Goal: Information Seeking & Learning: Learn about a topic

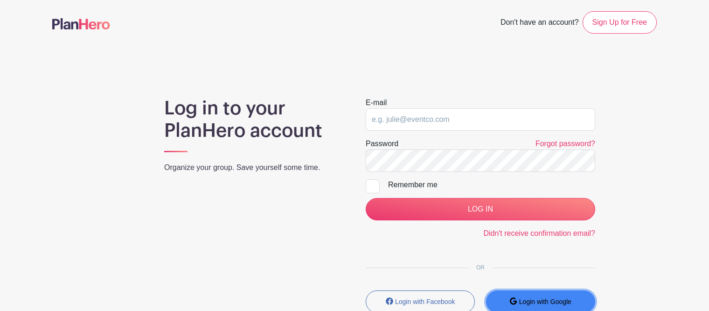
click at [518, 300] on button "Login with Google" at bounding box center [540, 301] width 109 height 22
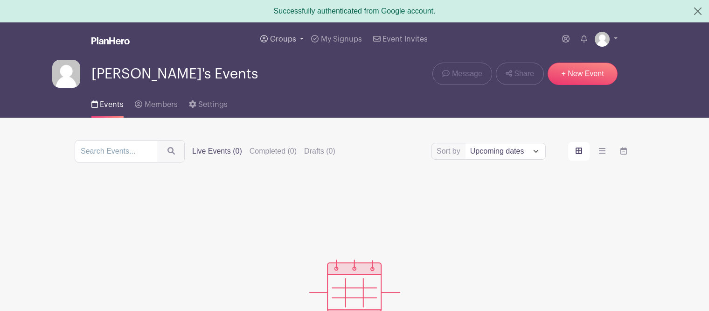
click at [286, 40] on span "Groups" at bounding box center [283, 38] width 26 height 7
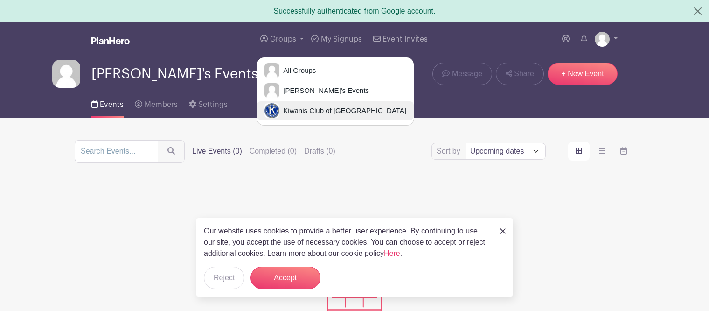
click at [300, 116] on link "Kiwanis Club of [GEOGRAPHIC_DATA]" at bounding box center [335, 110] width 157 height 19
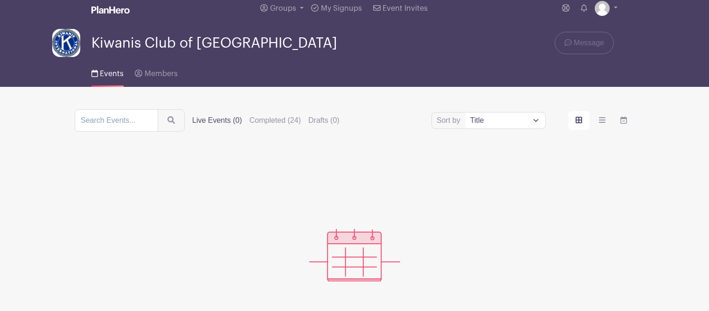
scroll to position [9, 0]
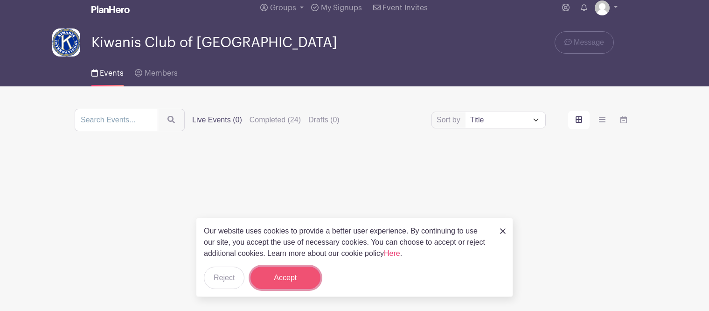
click at [296, 281] on button "Accept" at bounding box center [285, 277] width 70 height 22
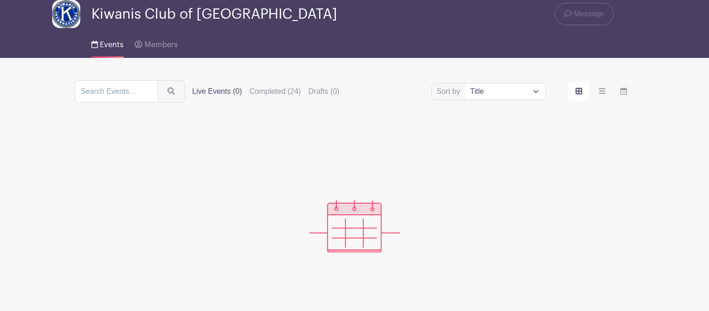
scroll to position [0, 0]
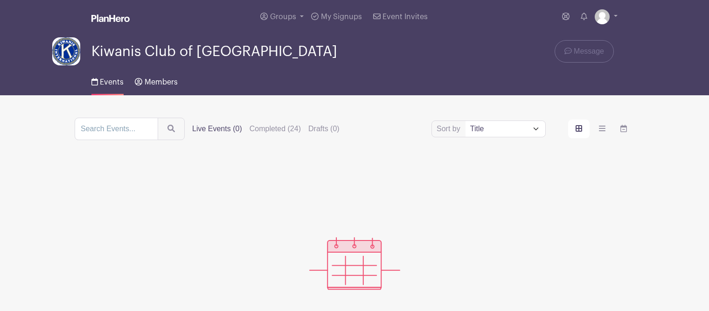
click at [166, 82] on span "Members" at bounding box center [161, 81] width 33 height 7
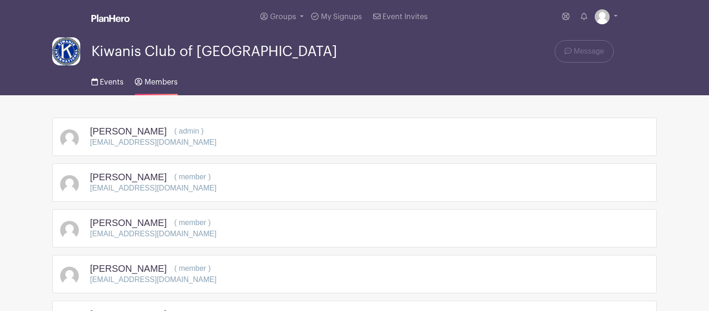
click at [111, 84] on span "Events" at bounding box center [112, 81] width 24 height 7
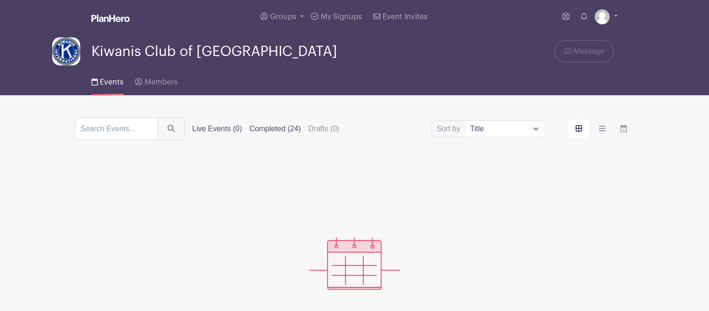
click at [269, 124] on label "Completed (24)" at bounding box center [274, 128] width 51 height 11
click at [0, 0] on input "Completed (24)" at bounding box center [0, 0] width 0 height 0
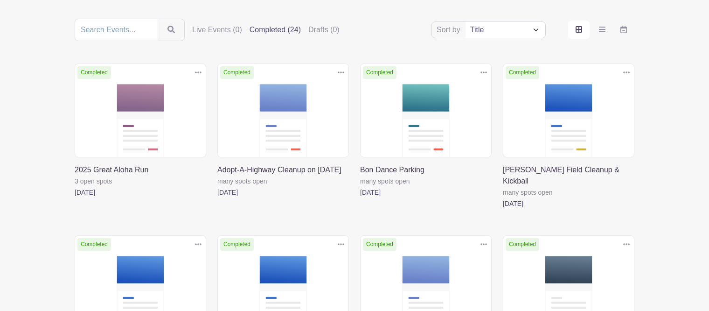
scroll to position [78, 0]
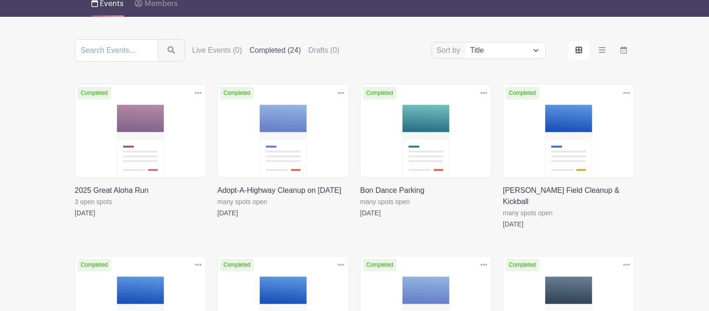
click at [526, 53] on select "Title Recently modified Newest" at bounding box center [505, 50] width 80 height 16
select select "last_added"
click at [465, 42] on select "Title Recently modified Newest" at bounding box center [505, 50] width 80 height 16
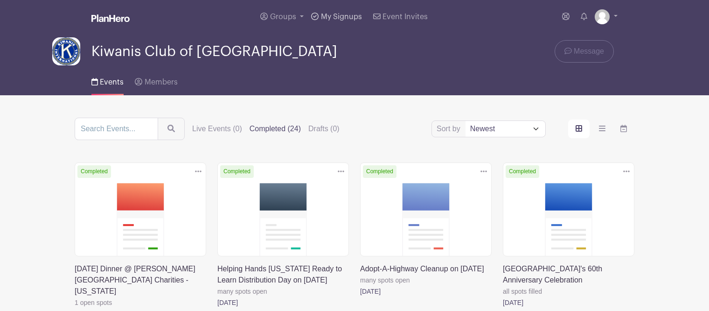
click at [328, 14] on span "My Signups" at bounding box center [341, 16] width 41 height 7
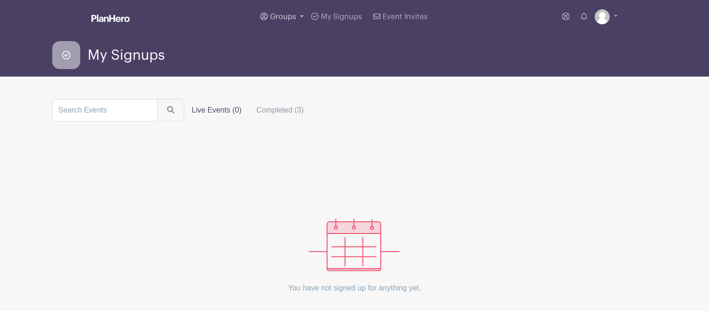
click at [285, 15] on span "Groups" at bounding box center [283, 16] width 26 height 7
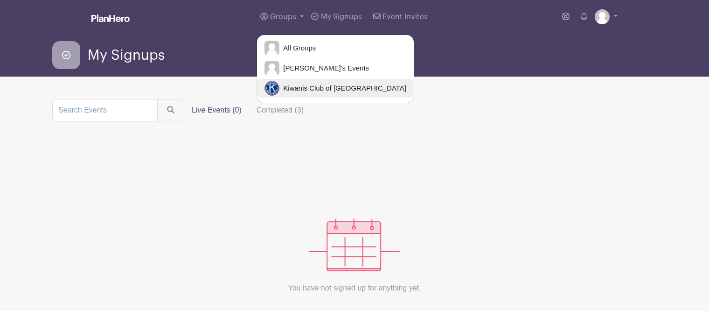
click at [298, 82] on link "Kiwanis Club of [GEOGRAPHIC_DATA]" at bounding box center [335, 88] width 157 height 19
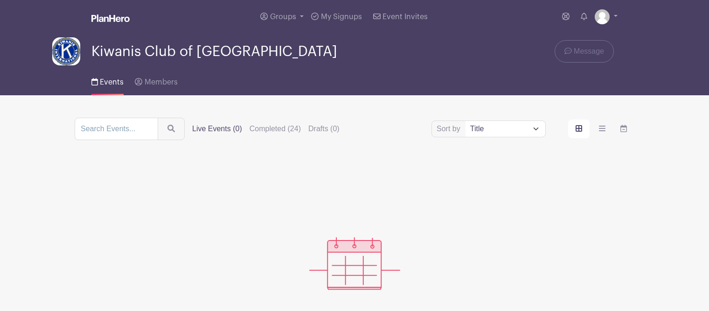
click at [229, 128] on label "Live Events (0)" at bounding box center [217, 128] width 50 height 11
click at [0, 0] on input "Live Events (0)" at bounding box center [0, 0] width 0 height 0
click at [162, 131] on button "submit" at bounding box center [172, 129] width 29 height 24
click at [319, 133] on label "Drafts (0)" at bounding box center [323, 128] width 31 height 11
click at [0, 0] on input "Drafts (0)" at bounding box center [0, 0] width 0 height 0
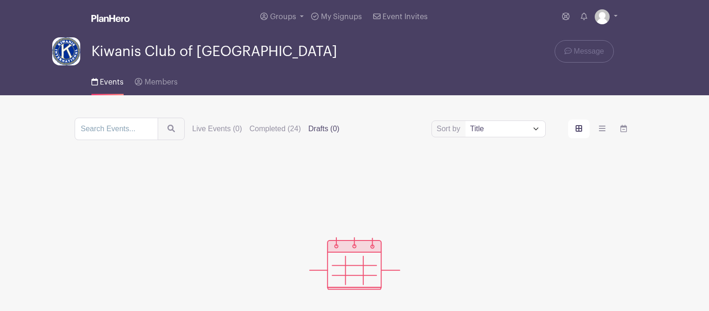
click at [580, 134] on label "order and view" at bounding box center [578, 128] width 21 height 19
click at [0, 0] on input "order and view" at bounding box center [0, 0] width 0 height 0
click at [609, 130] on label "order and view" at bounding box center [601, 128] width 21 height 19
click at [0, 0] on input "order and view" at bounding box center [0, 0] width 0 height 0
click at [628, 127] on label "order and view" at bounding box center [623, 128] width 21 height 19
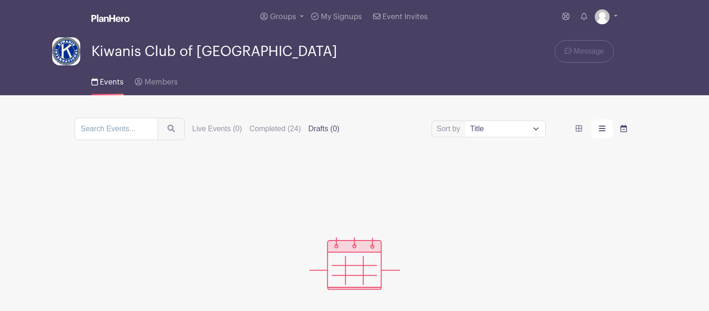
click at [0, 0] on input "order and view" at bounding box center [0, 0] width 0 height 0
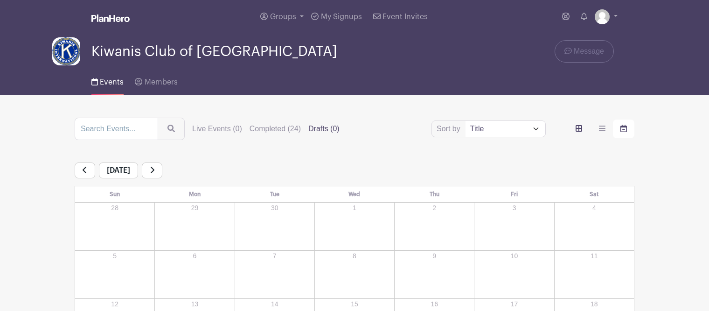
click at [582, 131] on label "order and view" at bounding box center [578, 128] width 21 height 19
click at [0, 0] on input "order and view" at bounding box center [0, 0] width 0 height 0
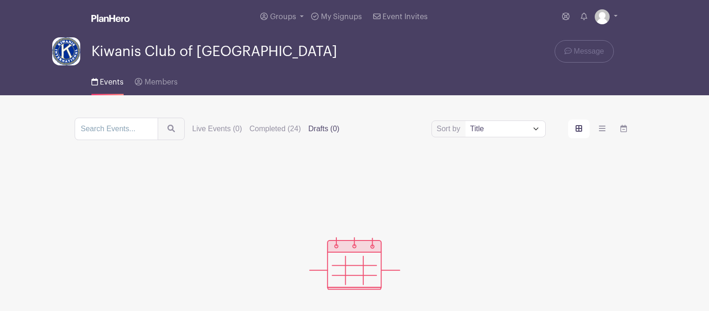
click at [469, 230] on div at bounding box center [354, 225] width 559 height 127
click at [469, 45] on div "Kiwanis Club of [GEOGRAPHIC_DATA] Message" at bounding box center [354, 51] width 604 height 28
click at [385, 21] on link "Event Invites" at bounding box center [400, 17] width 62 height 34
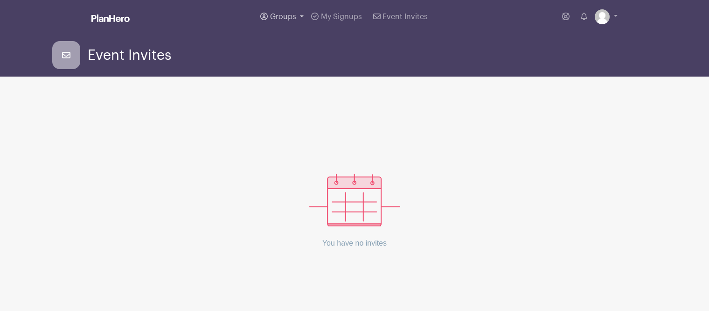
click at [275, 17] on span "Groups" at bounding box center [283, 16] width 26 height 7
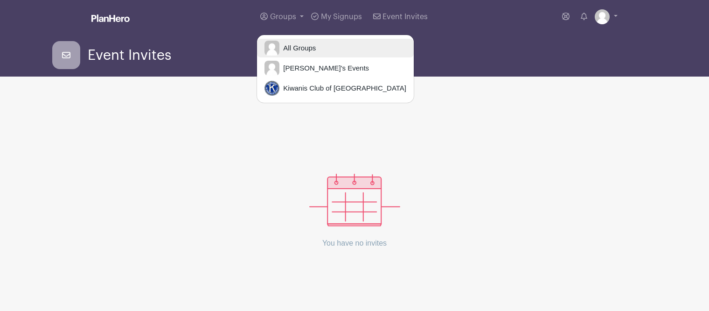
click at [283, 54] on link "All Groups" at bounding box center [335, 48] width 157 height 19
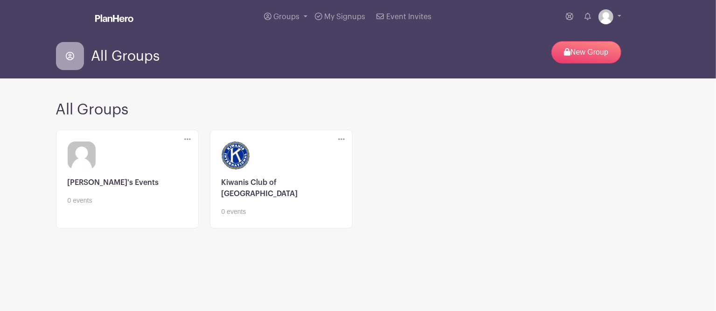
click at [270, 216] on link at bounding box center [280, 216] width 119 height 0
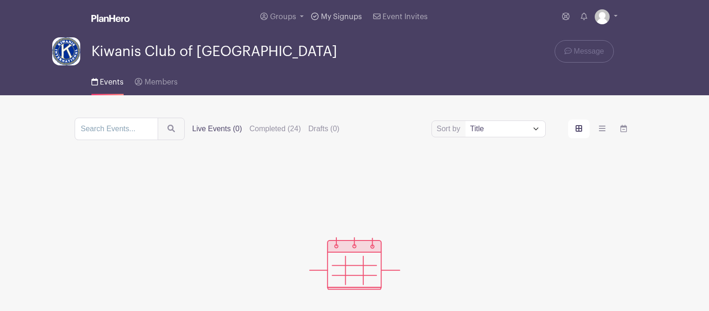
click at [331, 21] on link "My Signups" at bounding box center [336, 17] width 58 height 34
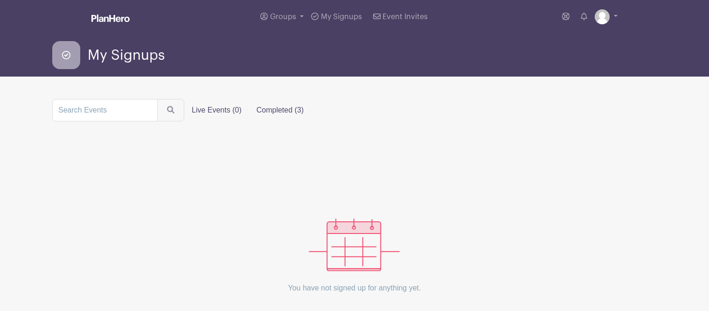
click at [266, 112] on label "Completed (3)" at bounding box center [280, 110] width 62 height 19
click at [0, 0] on input "Completed (3)" at bounding box center [0, 0] width 0 height 0
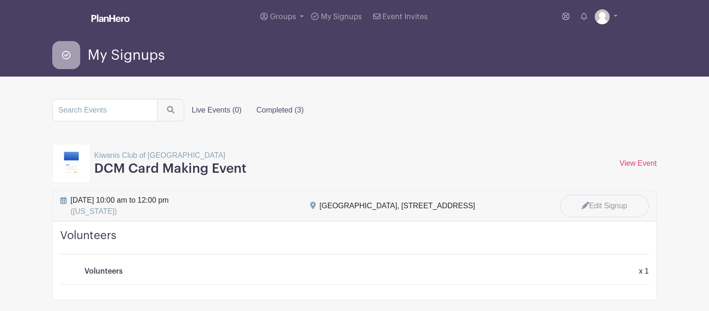
click at [222, 111] on label "Live Events (0)" at bounding box center [216, 110] width 65 height 19
click at [0, 0] on input "Live Events (0)" at bounding box center [0, 0] width 0 height 0
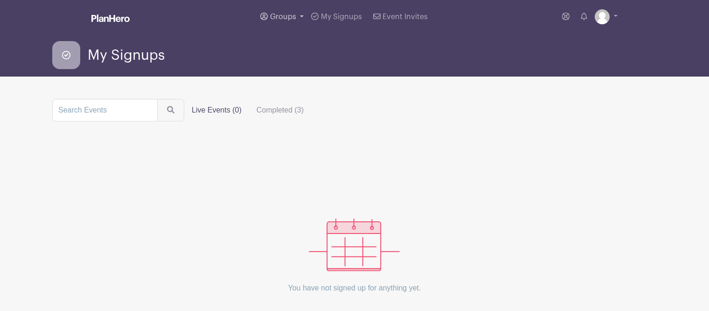
click at [280, 14] on span "Groups" at bounding box center [283, 16] width 26 height 7
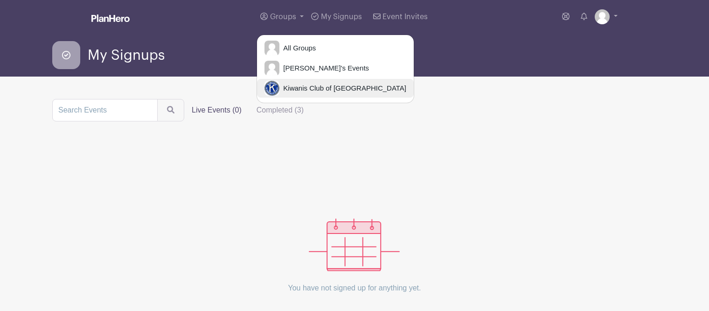
click at [298, 86] on span "Kiwanis Club of [GEOGRAPHIC_DATA]" at bounding box center [342, 88] width 127 height 11
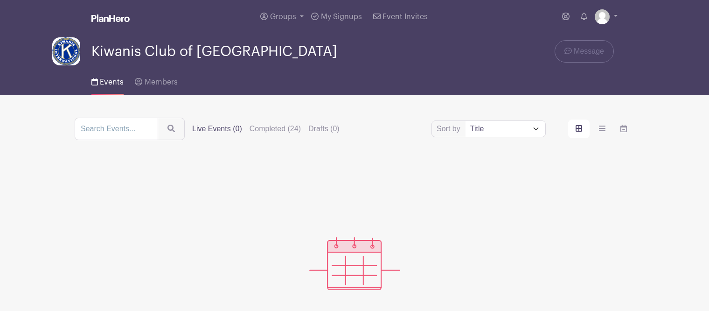
scroll to position [37, 0]
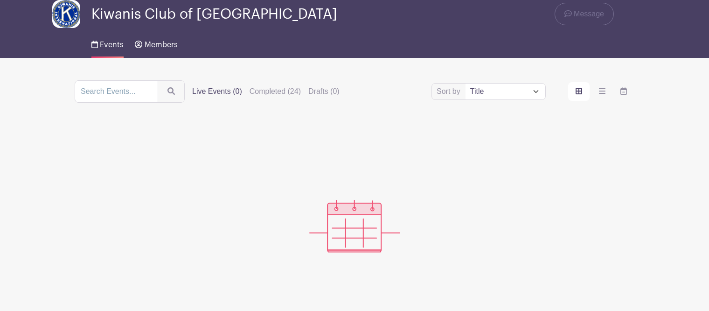
click at [163, 51] on link "Members" at bounding box center [156, 43] width 42 height 30
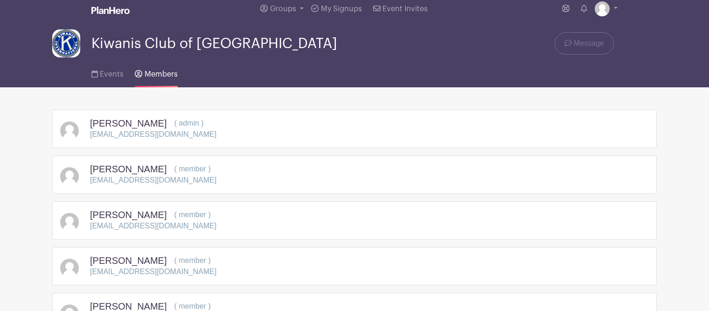
scroll to position [6, 0]
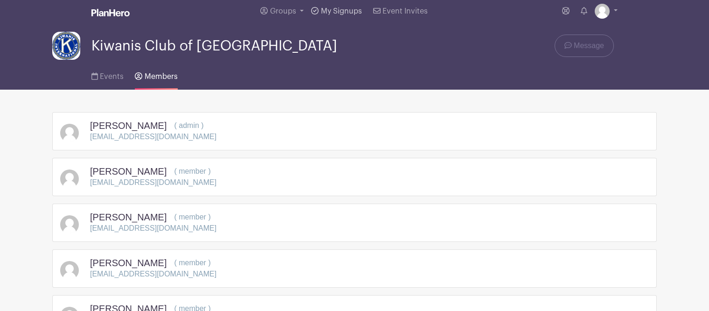
click at [342, 10] on span "My Signups" at bounding box center [341, 10] width 41 height 7
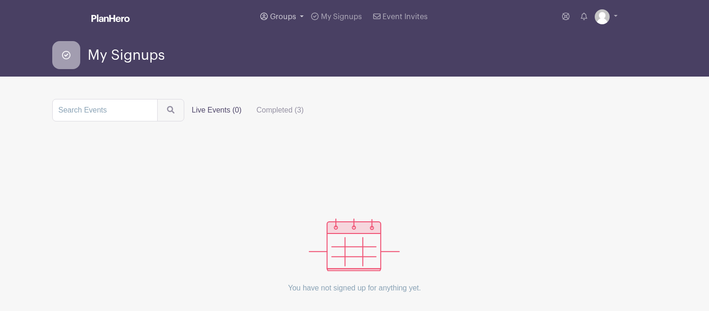
click at [289, 16] on span "Groups" at bounding box center [283, 16] width 26 height 7
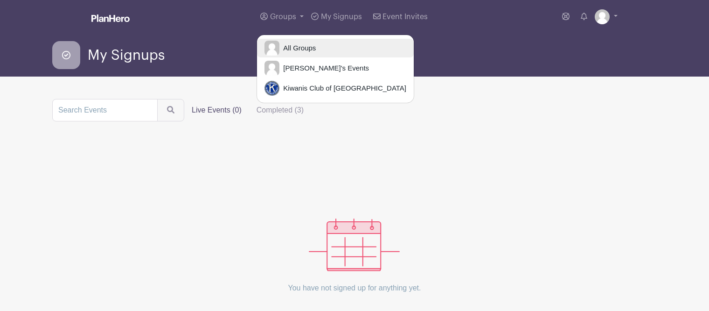
click at [293, 51] on span "All Groups" at bounding box center [297, 48] width 36 height 11
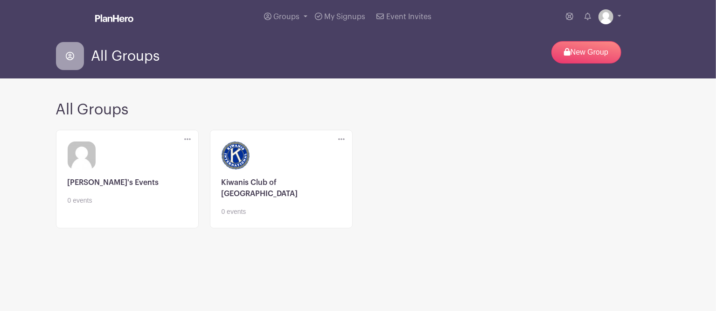
click at [241, 216] on link at bounding box center [280, 216] width 119 height 0
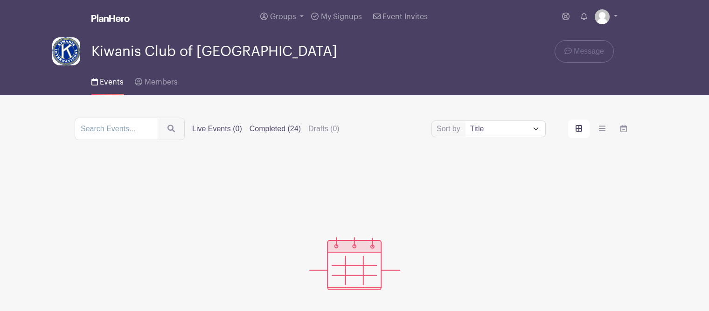
click at [265, 132] on label "Completed (24)" at bounding box center [274, 128] width 51 height 11
click at [0, 0] on input "Completed (24)" at bounding box center [0, 0] width 0 height 0
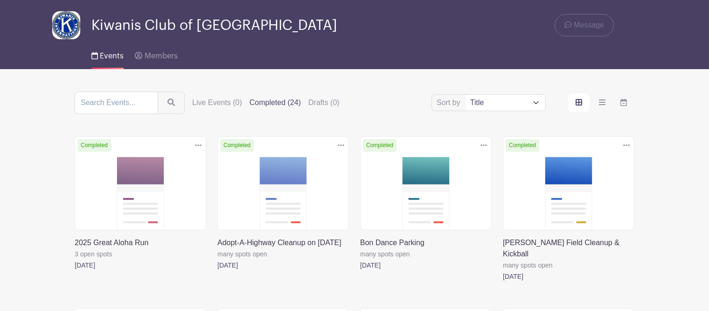
scroll to position [31, 0]
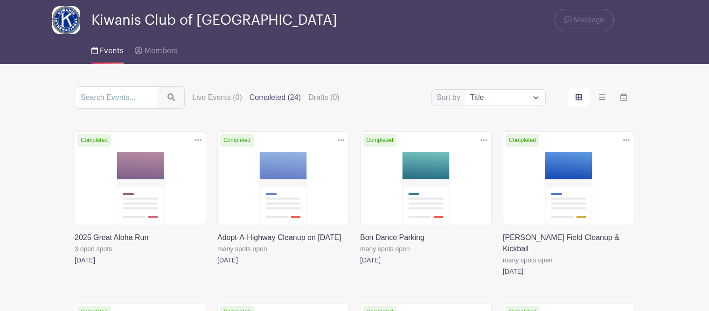
click at [217, 265] on link at bounding box center [217, 265] width 0 height 0
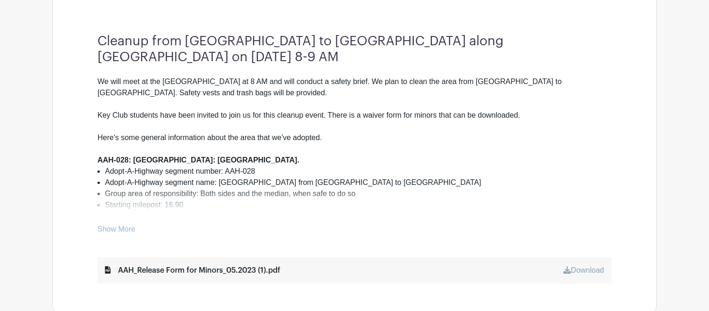
scroll to position [308, 0]
click at [122, 230] on link "Show More" at bounding box center [116, 230] width 38 height 12
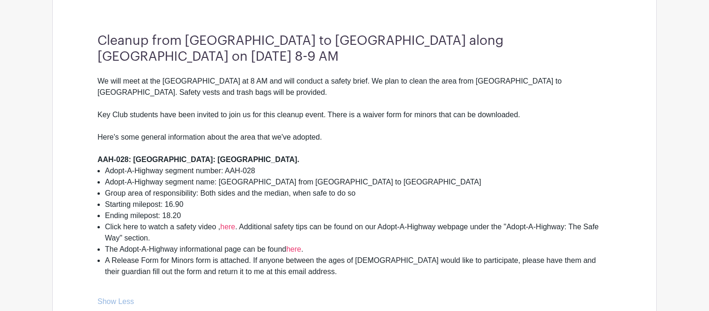
click at [31, 55] on main "Groups All Groups [PERSON_NAME]'s Events Kiwanis Club of [GEOGRAPHIC_DATA] My S…" at bounding box center [354, 279] width 709 height 1175
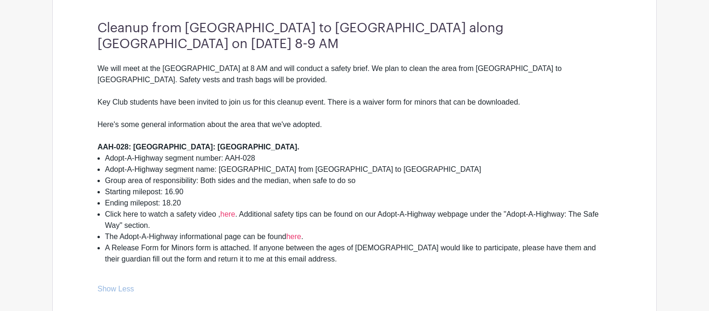
scroll to position [323, 0]
